Goal: Check status: Check status

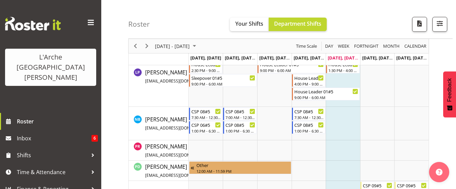
scroll to position [324, 0]
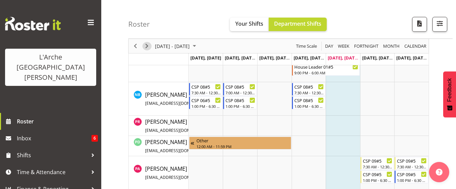
click at [149, 45] on span "Next" at bounding box center [147, 46] width 8 height 8
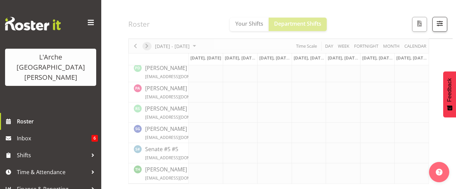
scroll to position [278, 0]
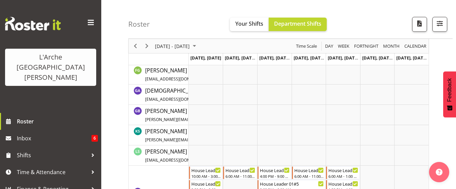
scroll to position [196, 0]
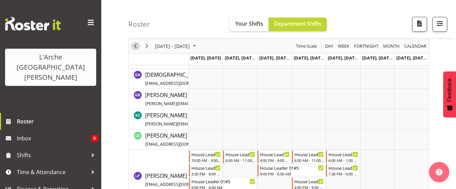
click at [134, 45] on span "Previous" at bounding box center [135, 46] width 8 height 8
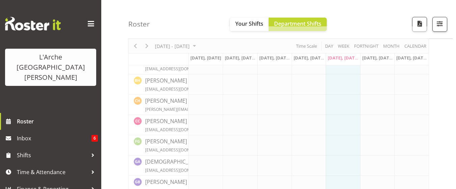
scroll to position [43, 0]
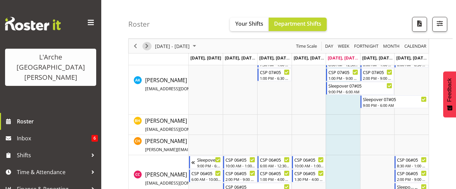
click at [145, 43] on span "Next" at bounding box center [147, 46] width 8 height 8
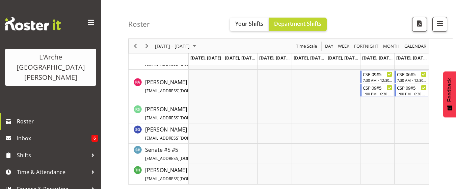
scroll to position [411, 0]
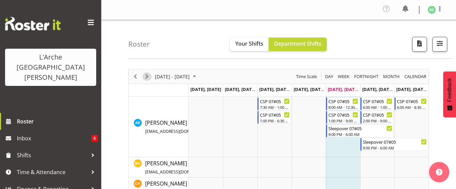
click at [148, 77] on span "Next" at bounding box center [147, 76] width 8 height 8
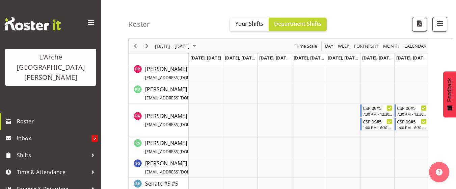
scroll to position [378, 0]
